Goal: Find specific page/section: Find specific page/section

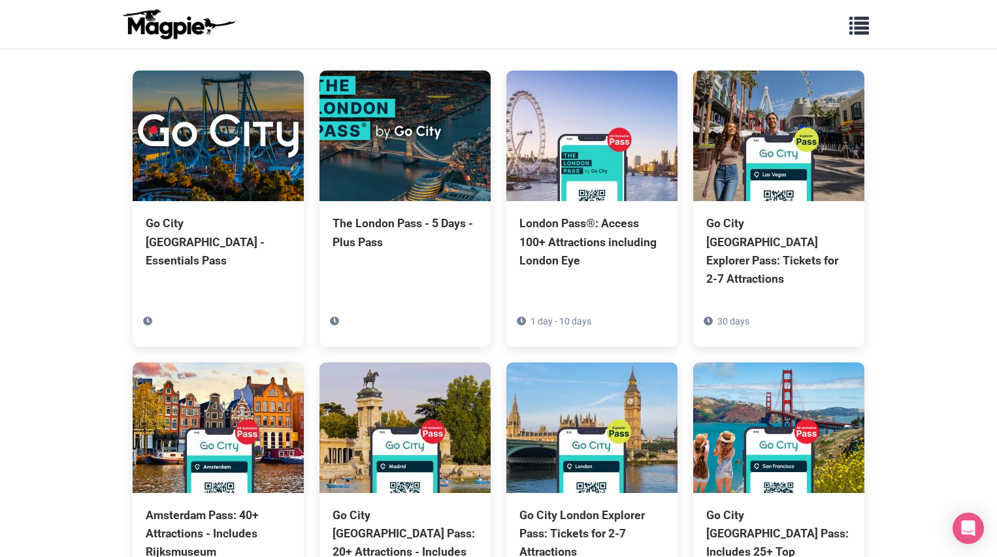
scroll to position [129, 0]
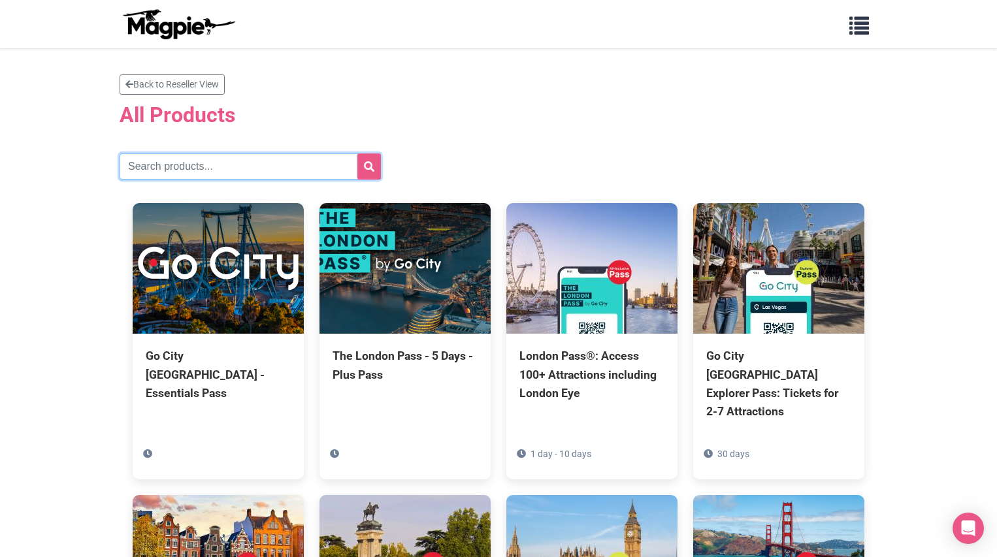
click at [192, 161] on input "text" at bounding box center [250, 167] width 261 height 26
type input "los angeles"
click at [366, 167] on icon "submit" at bounding box center [369, 166] width 10 height 10
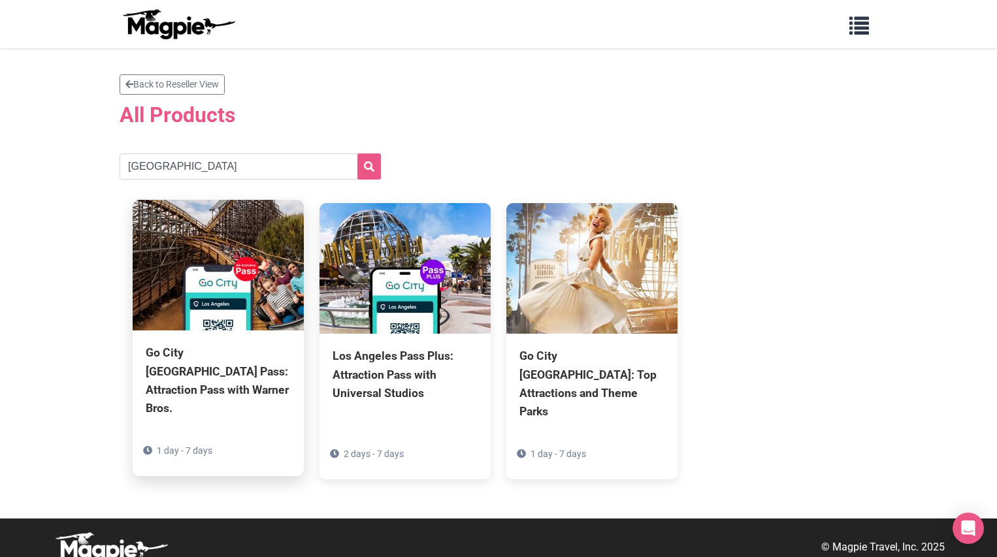
click at [199, 376] on div "Go City Los Angeles Pass: Attraction Pass with Warner Bros." at bounding box center [218, 381] width 145 height 74
